Goal: Find contact information: Find contact information

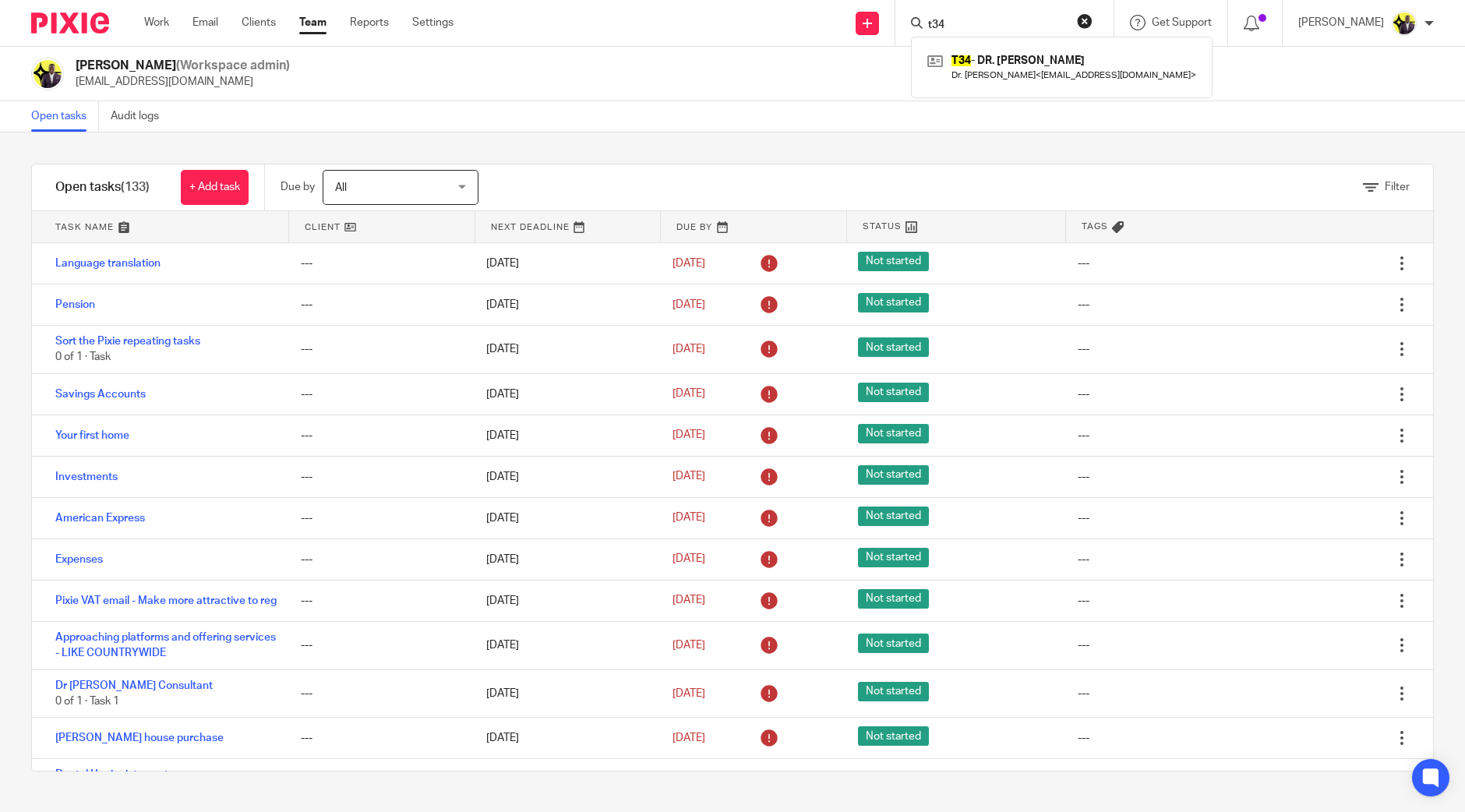
drag, startPoint x: 986, startPoint y: 28, endPoint x: 938, endPoint y: 26, distance: 48.0
click at [938, 27] on div "t34 T34 - DR. [PERSON_NAME] Dr. [PERSON_NAME] < [EMAIL_ADDRESS][DOMAIN_NAME] >" at bounding box center [1004, 23] width 218 height 46
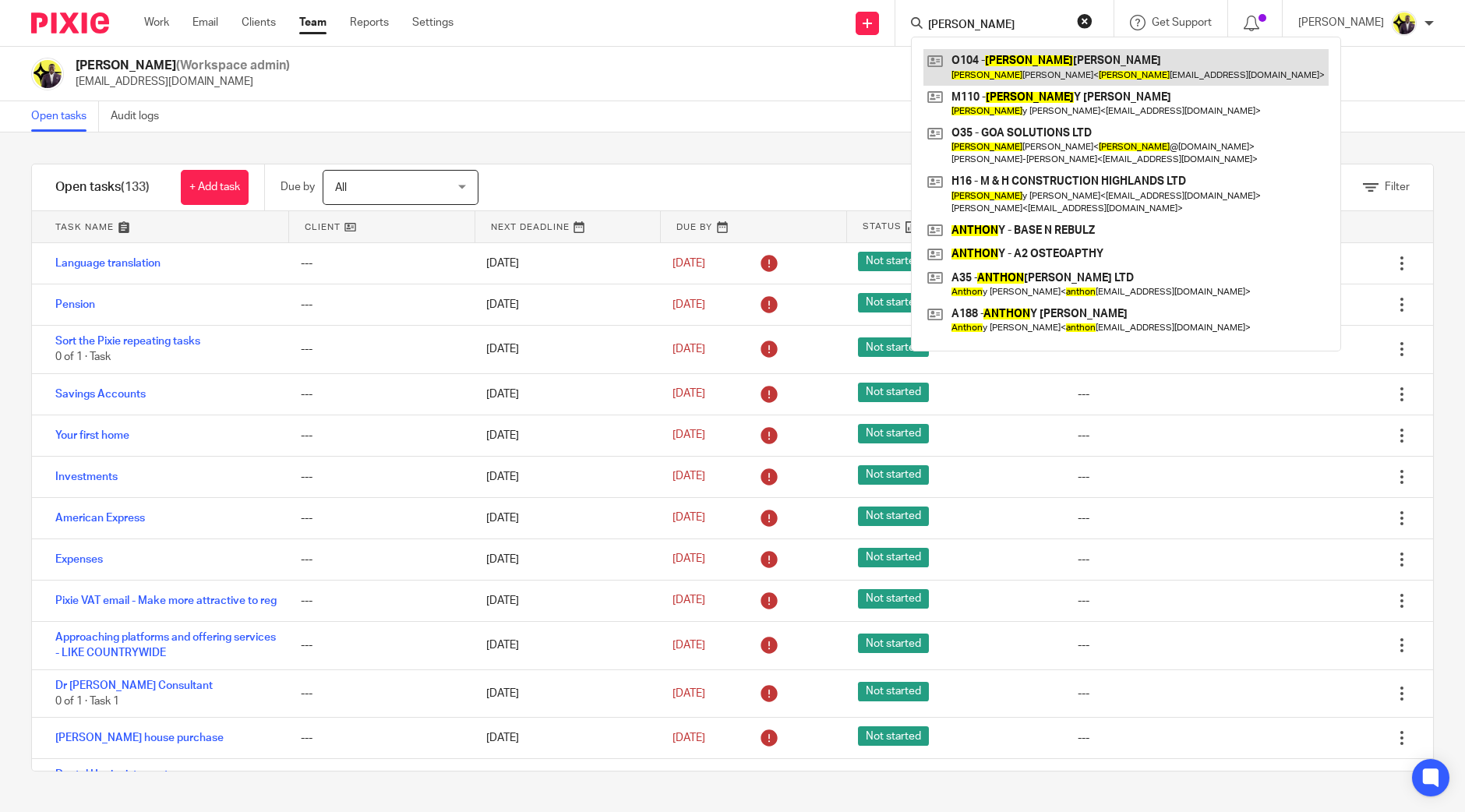
type input "[PERSON_NAME]"
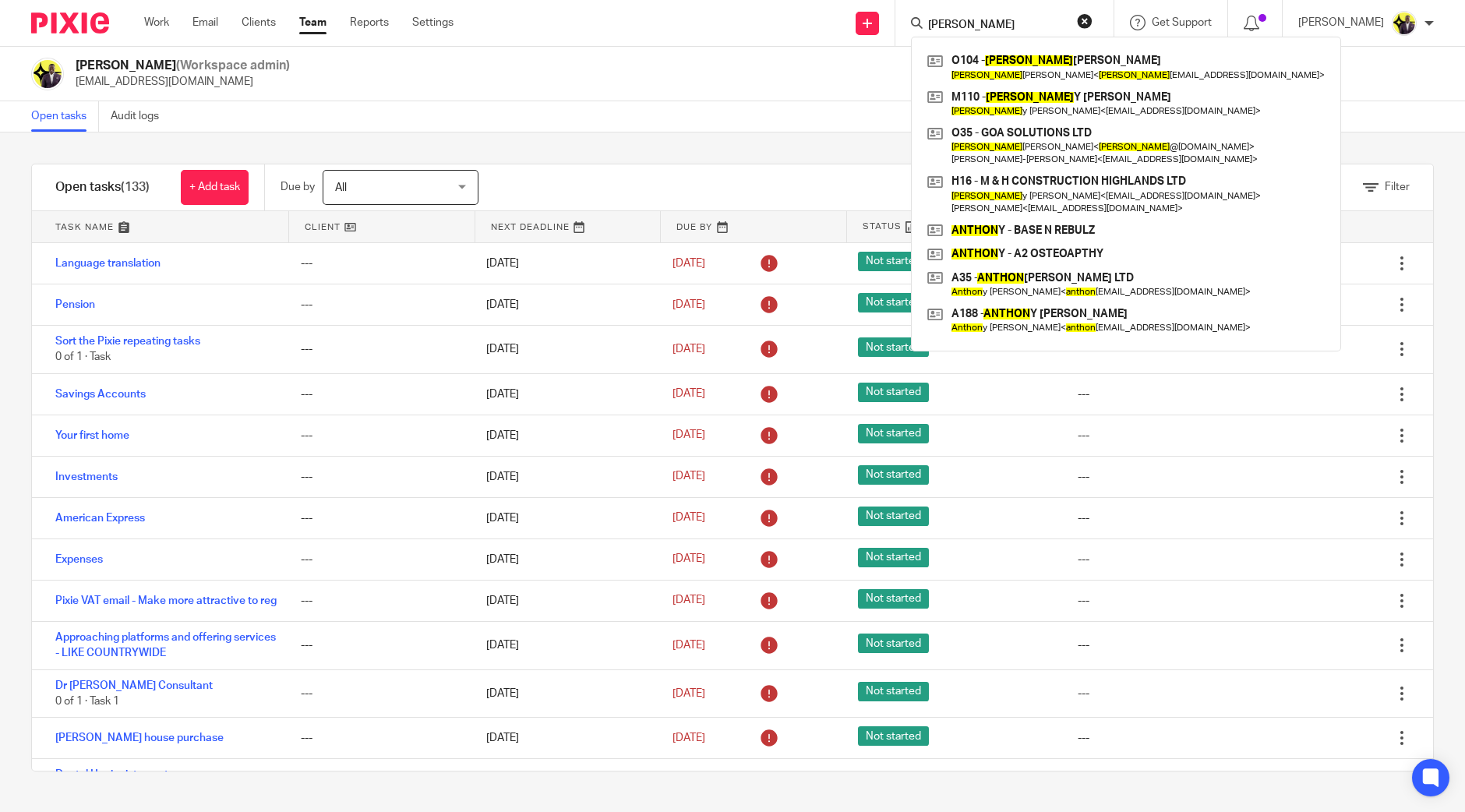
click at [1093, 18] on button "reset" at bounding box center [1085, 21] width 16 height 16
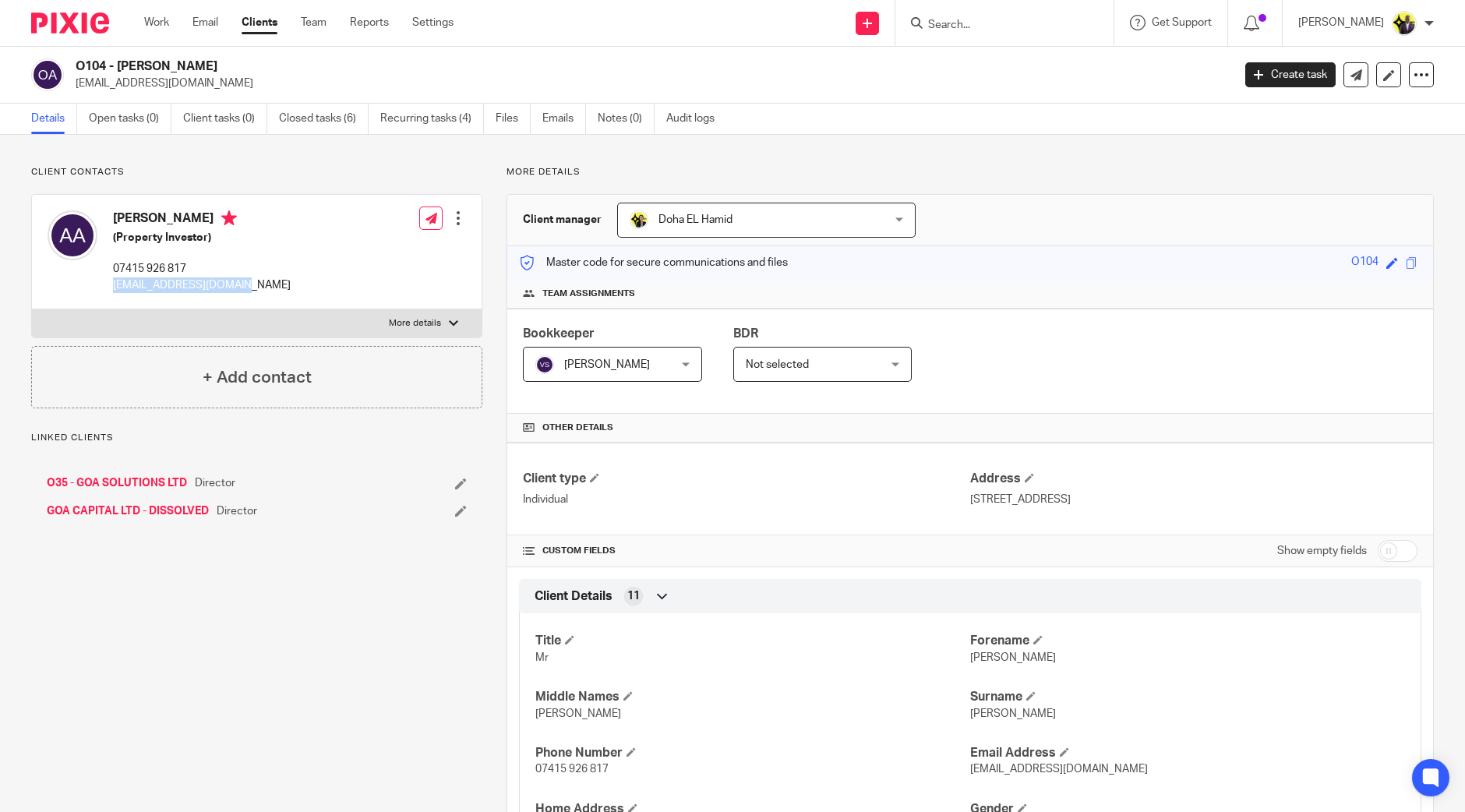
drag, startPoint x: 261, startPoint y: 289, endPoint x: 113, endPoint y: 289, distance: 148.0
click at [113, 289] on div "Anton Adams (Property Investor) 07415 926 817 antonokadams@gmail.com Edit conta…" at bounding box center [257, 251] width 450 height 115
copy p "antonokadams@gmail.com"
